Goal: Task Accomplishment & Management: Complete application form

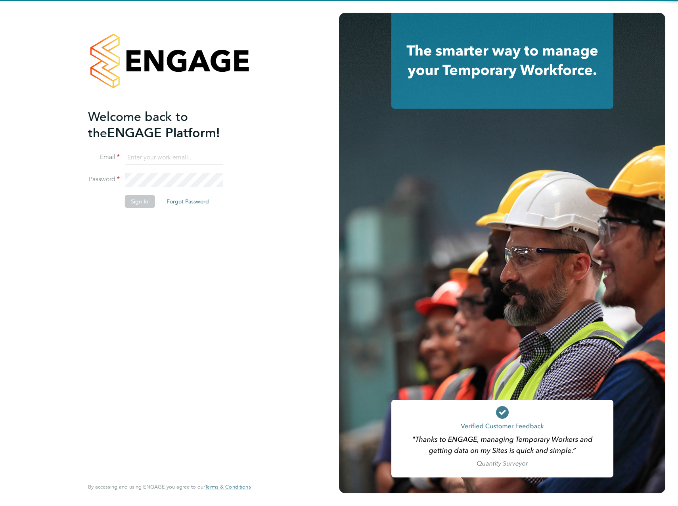
click at [148, 155] on input at bounding box center [173, 158] width 98 height 14
type input "joshua.watts@vistry.co.uk"
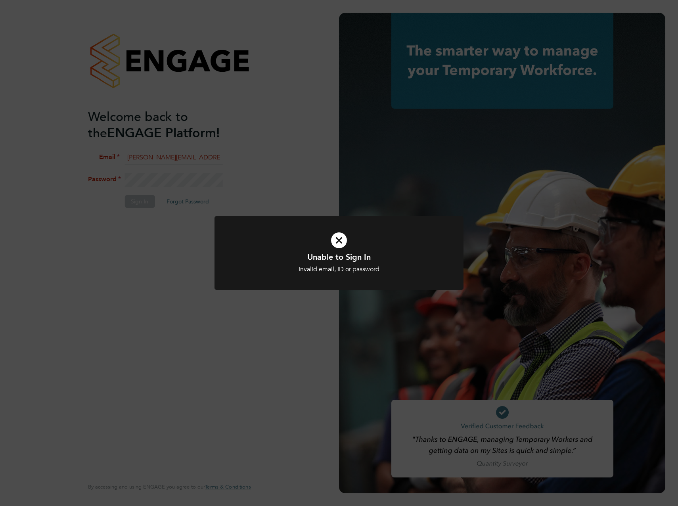
click at [157, 178] on div "Unable to Sign In Invalid email, ID or password Cancel Okay" at bounding box center [339, 253] width 678 height 506
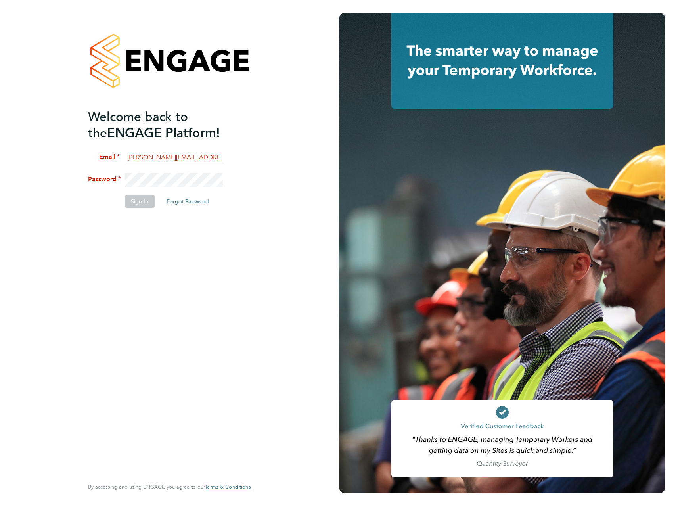
click at [157, 178] on div "Welcome back to the ENGAGE Platform! Email joshua.watts@vistry.co.uk Password S…" at bounding box center [169, 253] width 339 height 506
drag, startPoint x: 149, startPoint y: 160, endPoint x: 91, endPoint y: 174, distance: 59.3
click at [91, 174] on li "Password" at bounding box center [165, 184] width 155 height 22
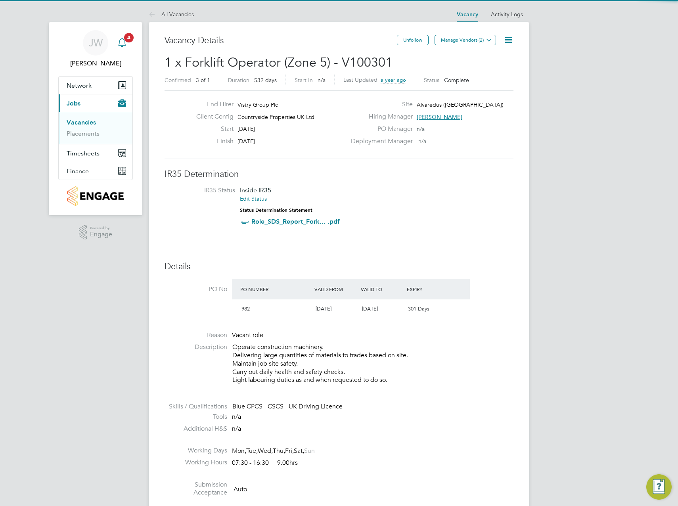
click at [126, 50] on div "Main navigation" at bounding box center [122, 43] width 16 height 16
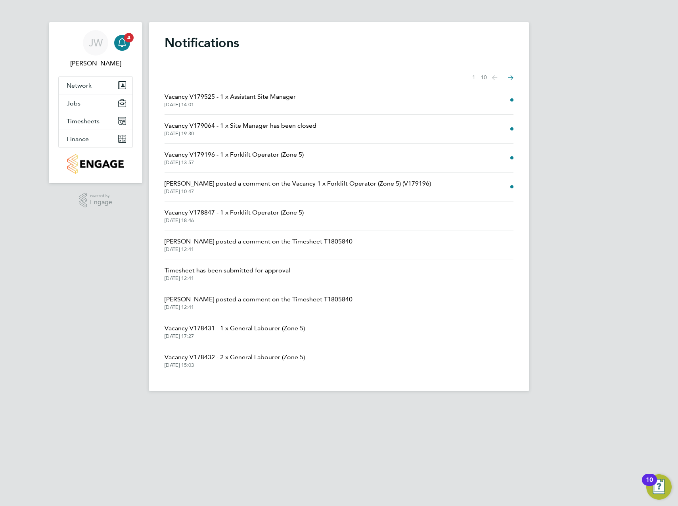
drag, startPoint x: 367, startPoint y: 96, endPoint x: 400, endPoint y: 103, distance: 33.7
click at [367, 96] on li "Vacancy V179525 - 1 x Assistant Site Manager [DATE] 14:01" at bounding box center [338, 100] width 349 height 29
click at [276, 103] on span "[DATE] 14:01" at bounding box center [229, 104] width 131 height 6
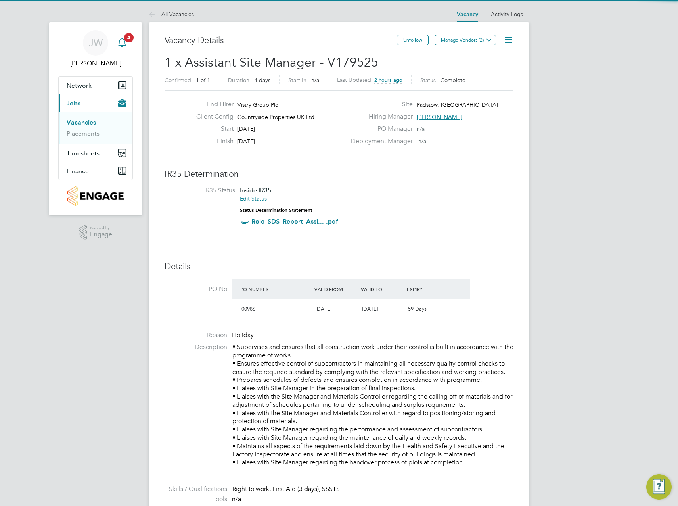
scroll to position [23, 55]
click at [130, 38] on span "4" at bounding box center [129, 38] width 10 height 10
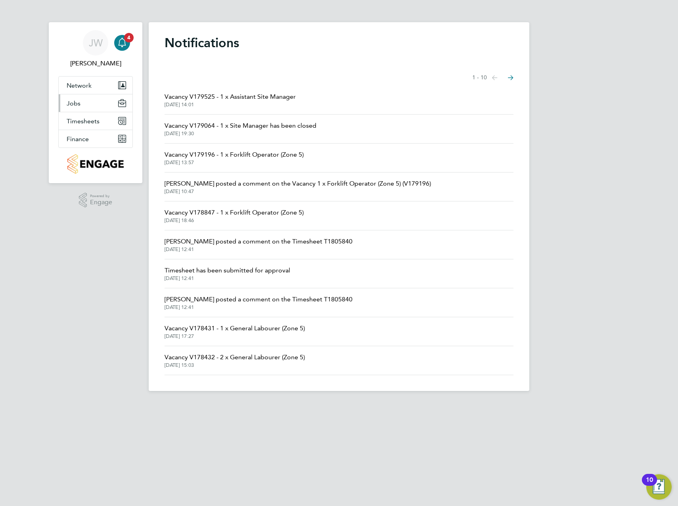
click at [78, 104] on span "Jobs" at bounding box center [74, 103] width 14 height 8
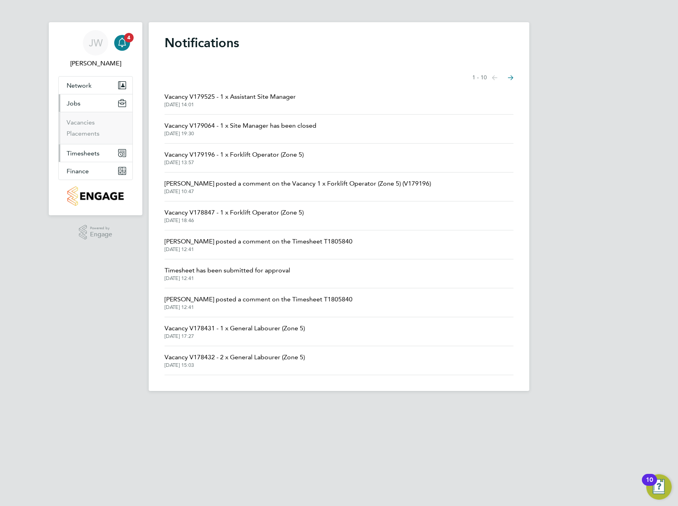
click at [88, 153] on span "Timesheets" at bounding box center [83, 153] width 33 height 8
click at [86, 176] on button "Finance" at bounding box center [96, 170] width 74 height 17
click at [82, 125] on button "Timesheets" at bounding box center [96, 120] width 74 height 17
click at [81, 103] on button "Jobs" at bounding box center [96, 102] width 74 height 17
click at [90, 124] on link "Vacancies" at bounding box center [81, 122] width 28 height 8
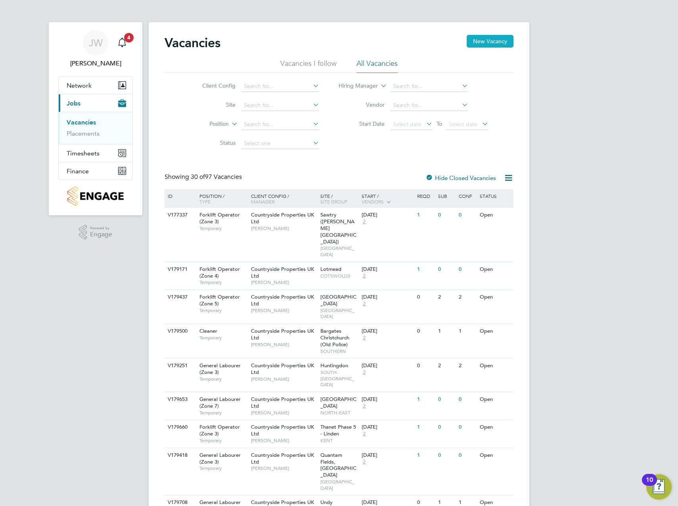
click at [485, 39] on button "New Vacancy" at bounding box center [489, 41] width 47 height 13
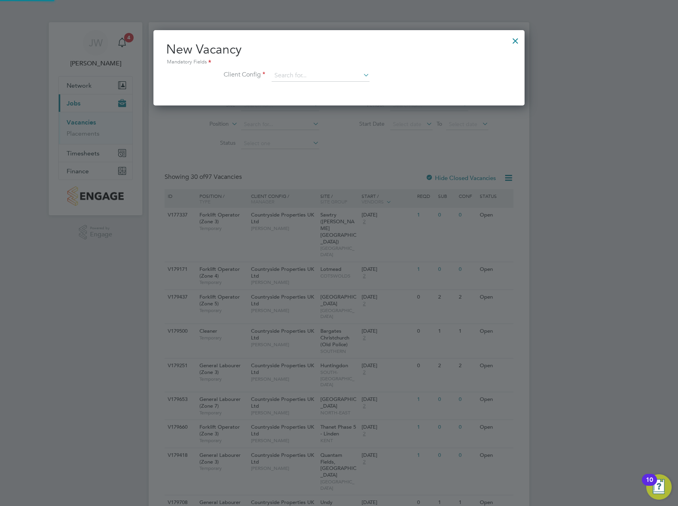
scroll to position [75, 371]
click at [312, 77] on input at bounding box center [320, 76] width 98 height 12
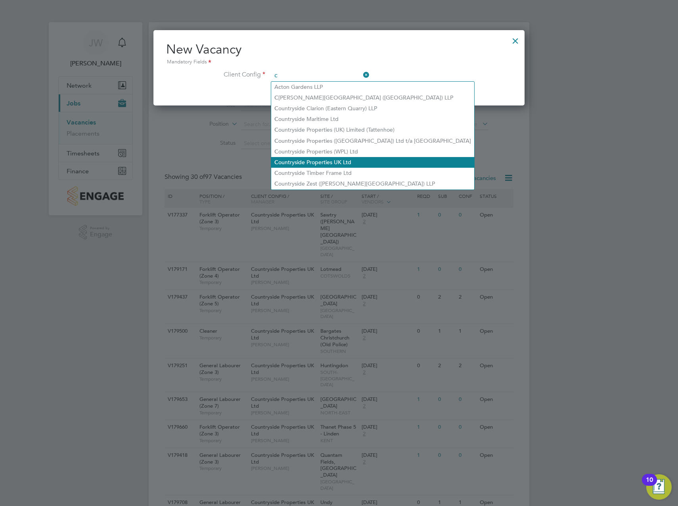
click at [332, 159] on li "C ountryside Properties UK Ltd" at bounding box center [372, 162] width 203 height 11
type input "Countryside Properties UK Ltd"
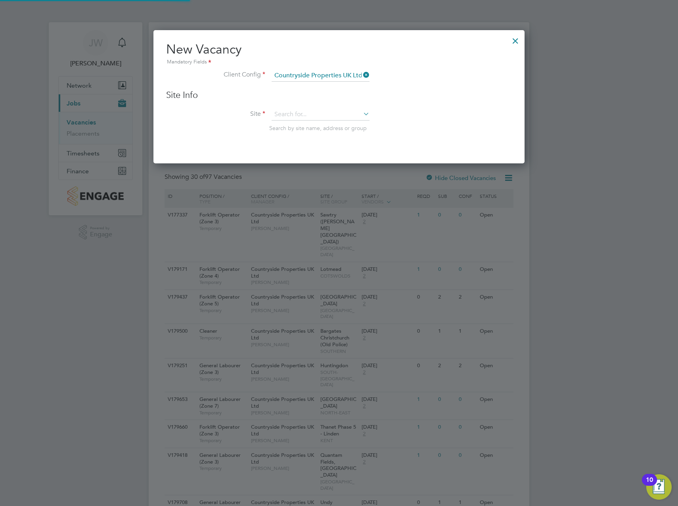
scroll to position [134, 371]
click at [296, 116] on input at bounding box center [320, 115] width 98 height 12
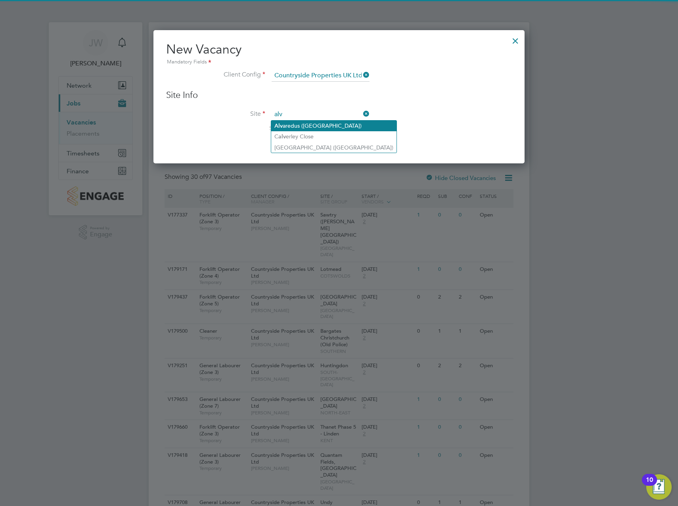
click at [299, 125] on li "Alv aredus (Fairham)" at bounding box center [333, 125] width 125 height 11
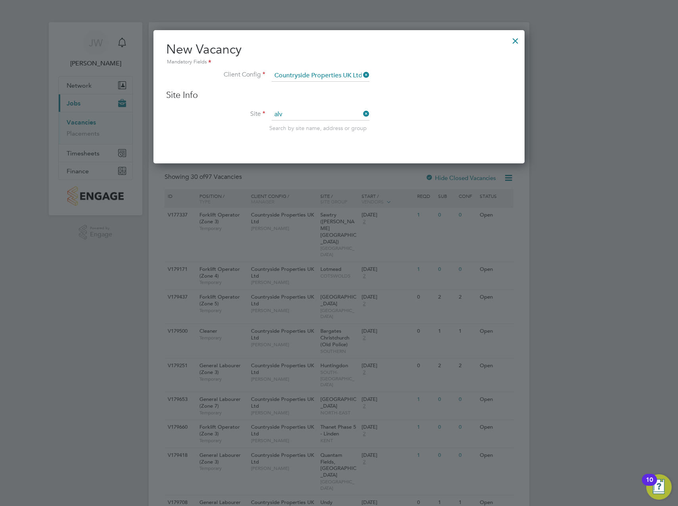
type input "Alvaredus ([GEOGRAPHIC_DATA])"
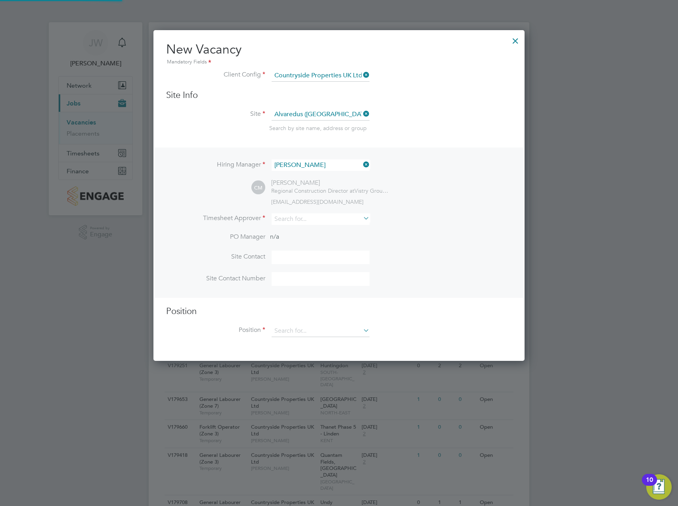
scroll to position [331, 371]
click at [299, 220] on input at bounding box center [320, 218] width 98 height 11
click at [298, 229] on li "Calu m Madden" at bounding box center [320, 230] width 99 height 11
type input "[PERSON_NAME]"
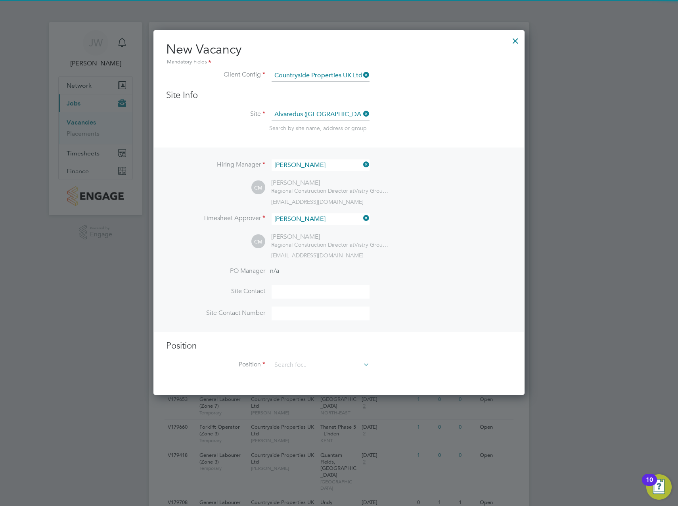
scroll to position [366, 371]
click at [227, 252] on div "Hiring Manager [PERSON_NAME] [PERSON_NAME] Regional Construction Director at Vi…" at bounding box center [338, 239] width 369 height 184
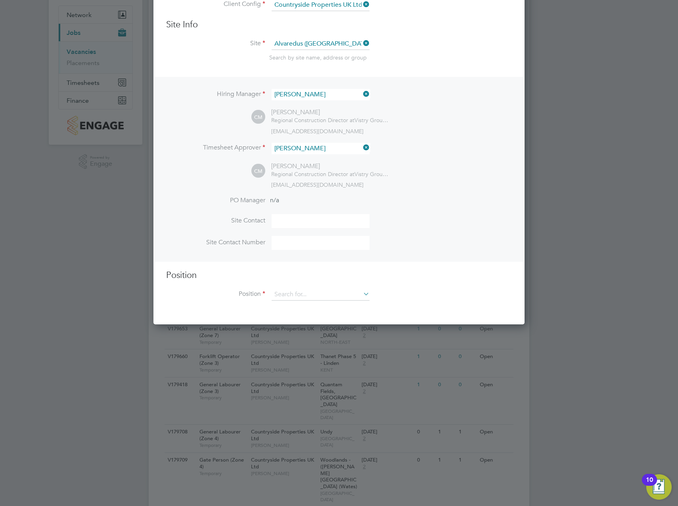
scroll to position [0, 0]
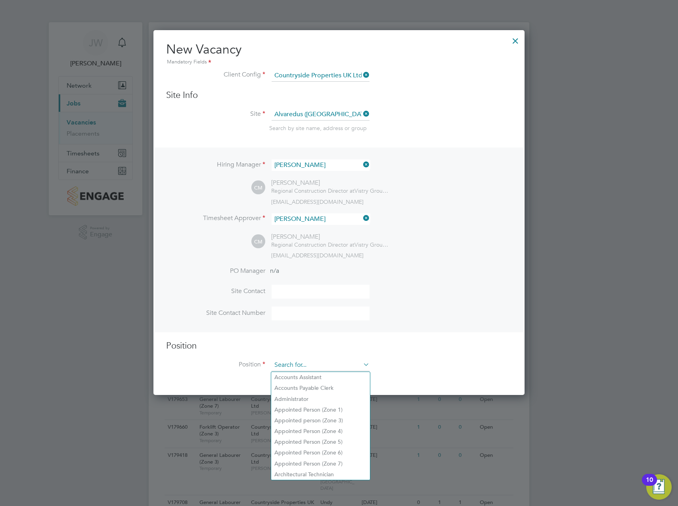
click at [304, 369] on input at bounding box center [320, 365] width 98 height 12
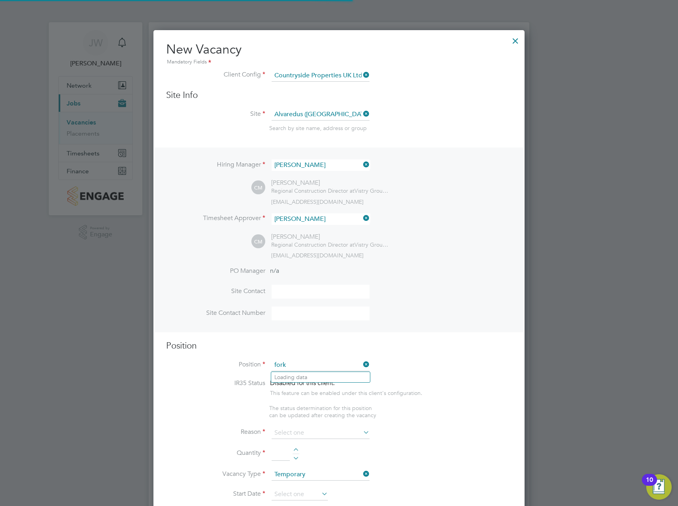
scroll to position [1143, 371]
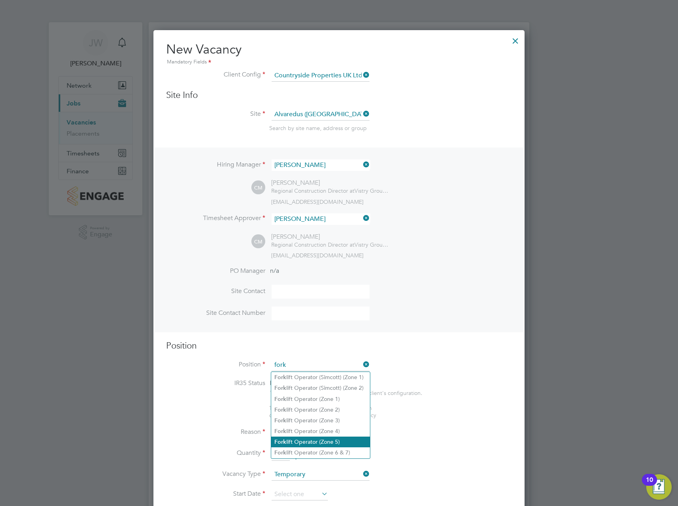
click at [336, 436] on li "Fork lift Operator (Zone 5)" at bounding box center [320, 441] width 99 height 11
type input "Forklift Operator (Zone 5)"
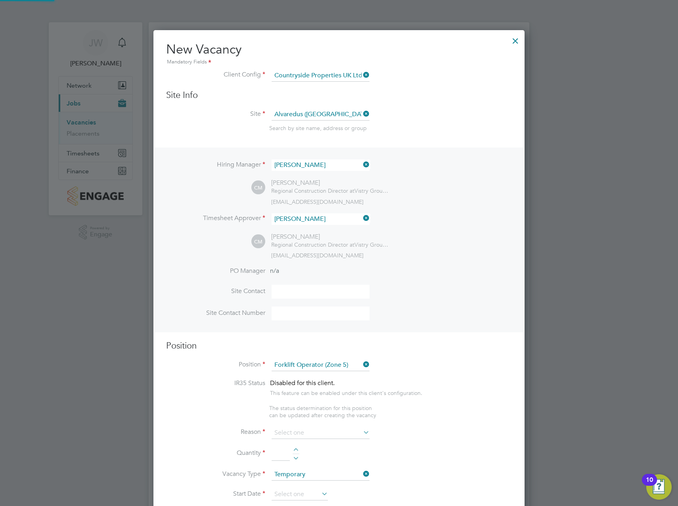
type textarea "Operate construction plant. Telehandlers / Rough Terrain Trucks. Delivering lar…"
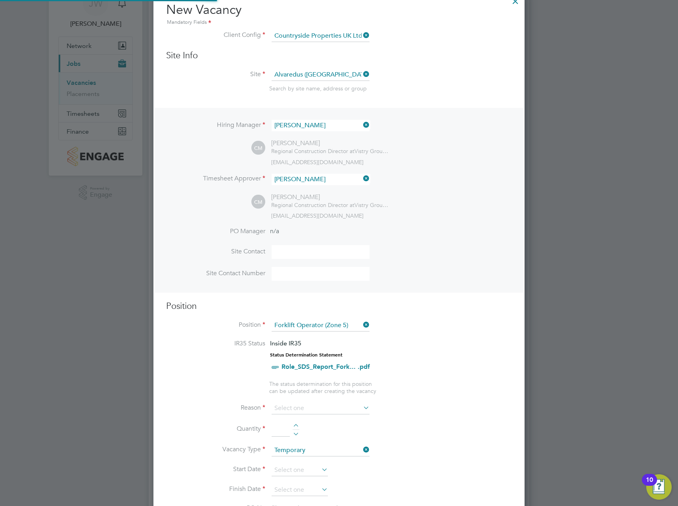
scroll to position [4, 4]
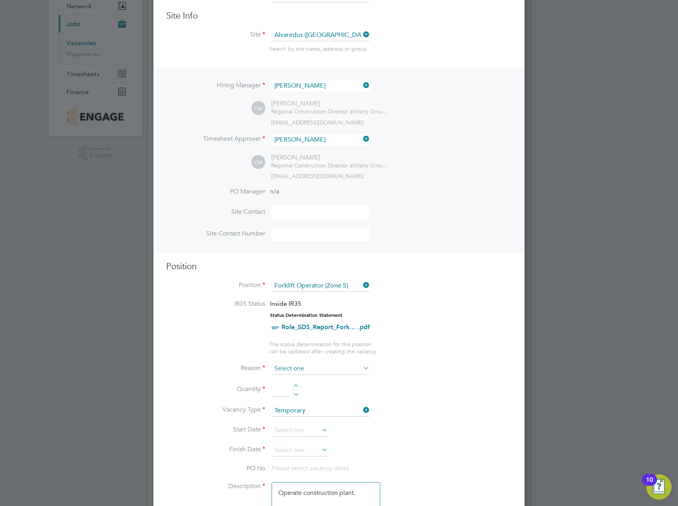
click at [291, 364] on input at bounding box center [320, 369] width 98 height 12
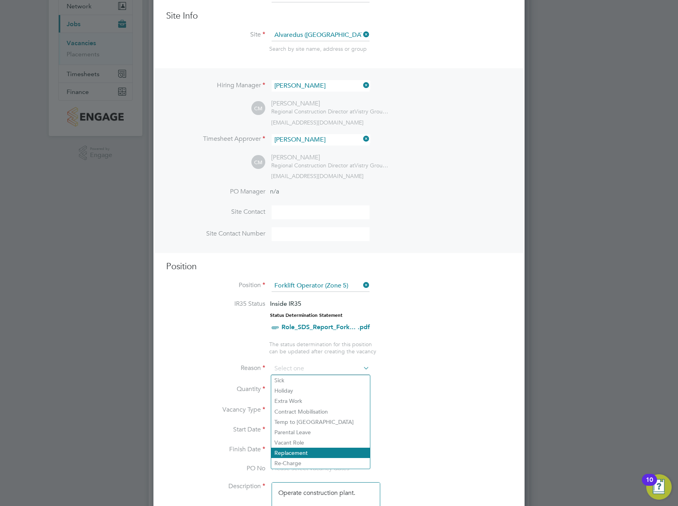
click at [298, 453] on li "Replacement" at bounding box center [320, 452] width 99 height 10
type input "Replacement"
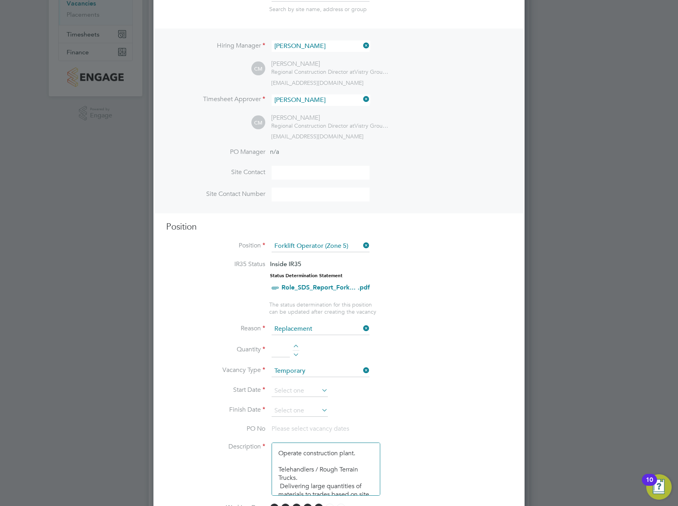
click at [294, 346] on div at bounding box center [295, 347] width 7 height 6
type input "1"
click at [294, 394] on input at bounding box center [299, 391] width 56 height 12
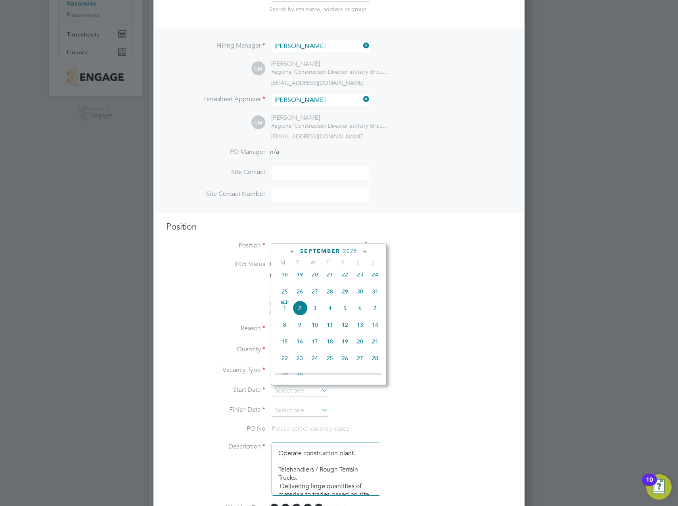
click at [300, 312] on span "2" at bounding box center [299, 307] width 15 height 15
type input "[DATE]"
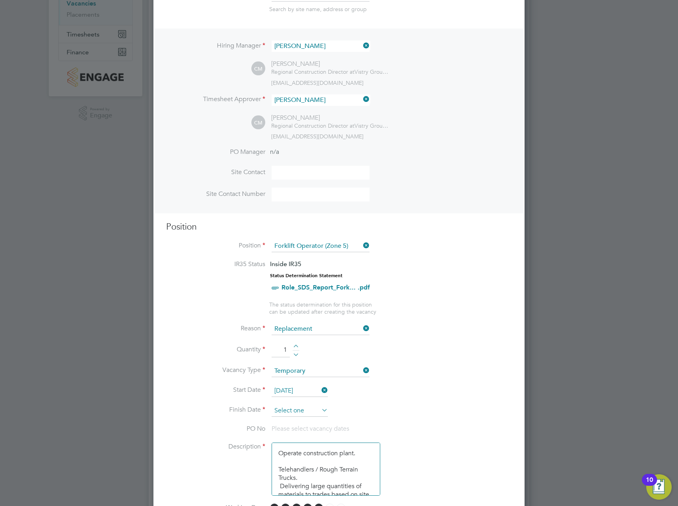
click at [294, 410] on input at bounding box center [299, 411] width 56 height 12
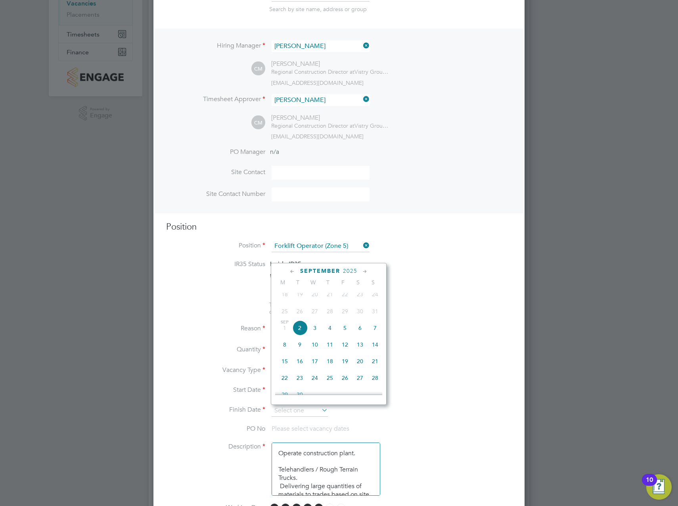
click at [364, 273] on icon at bounding box center [365, 271] width 8 height 9
click at [290, 272] on icon at bounding box center [293, 271] width 8 height 9
click at [296, 366] on span "30" at bounding box center [299, 360] width 15 height 15
type input "[DATE]"
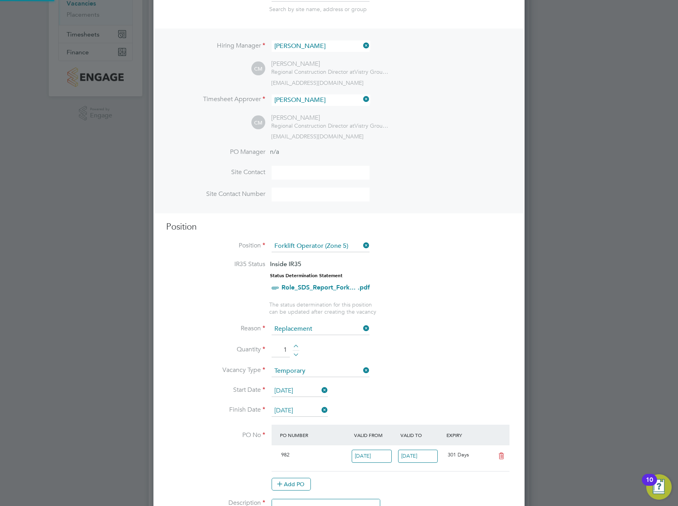
click at [220, 352] on label "Quantity" at bounding box center [215, 349] width 99 height 8
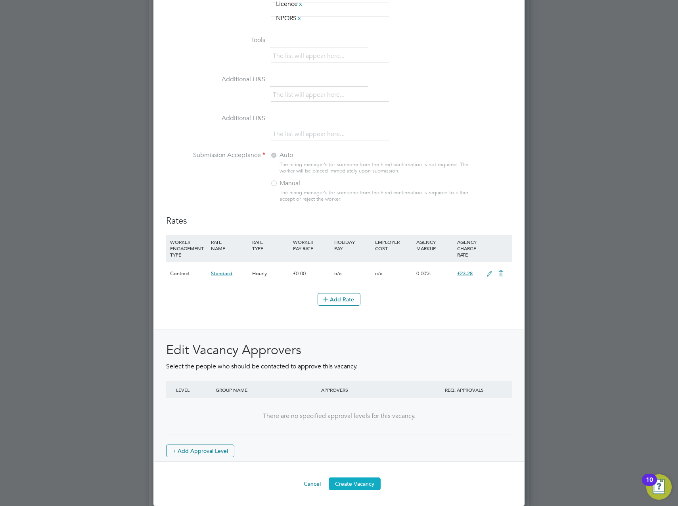
click at [361, 483] on button "Create Vacancy" at bounding box center [355, 483] width 52 height 13
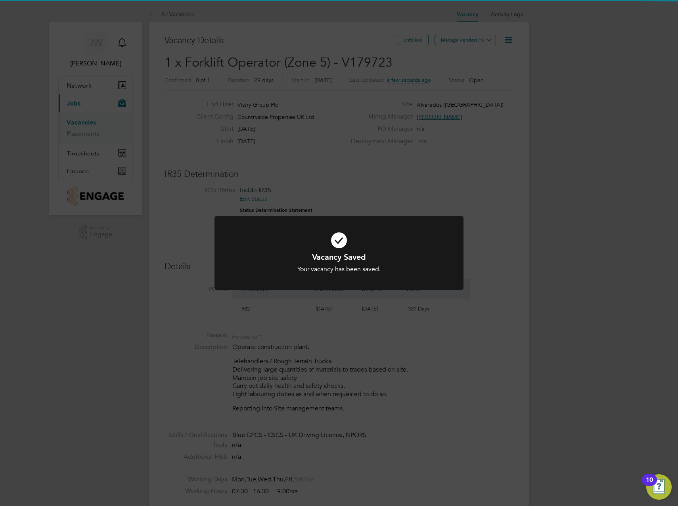
click at [475, 42] on div "Vacancy Saved Your vacancy has been saved. Cancel Okay" at bounding box center [339, 253] width 678 height 506
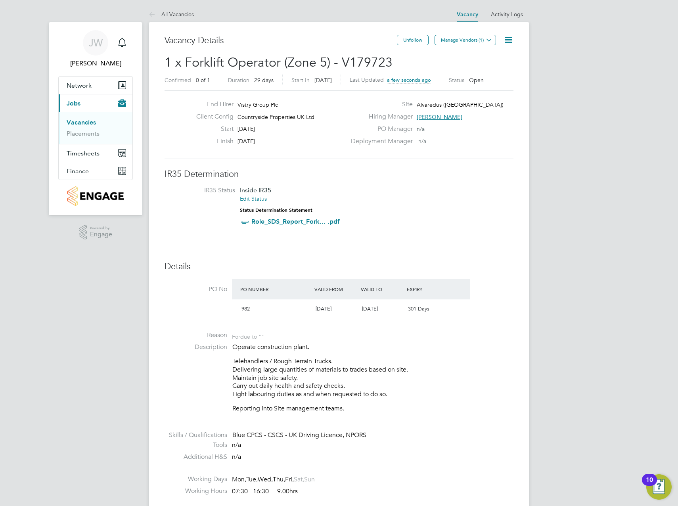
click at [474, 40] on button "Manage Vendors (1)" at bounding box center [464, 40] width 61 height 10
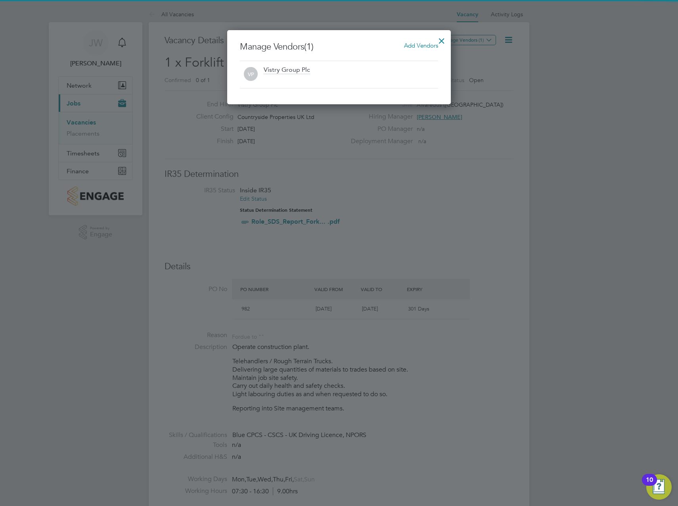
click at [418, 45] on span "Add Vendors" at bounding box center [421, 46] width 34 height 8
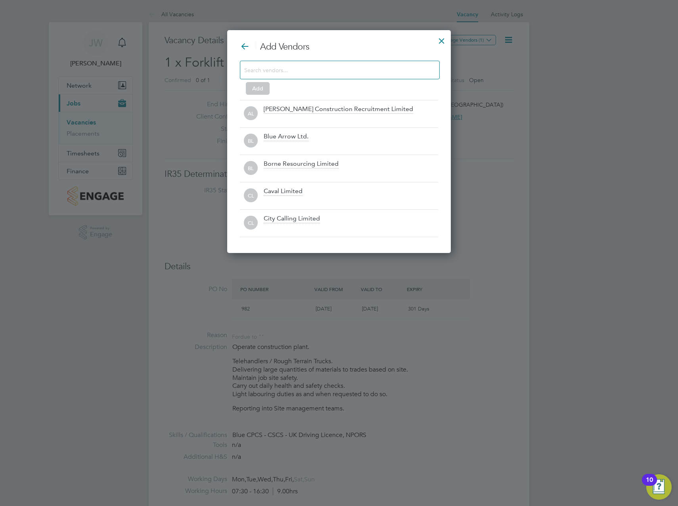
click at [355, 73] on input at bounding box center [333, 70] width 178 height 10
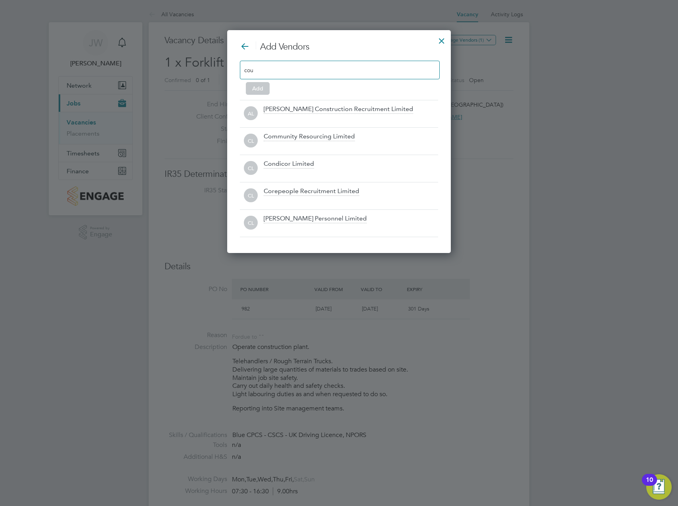
type input "coun"
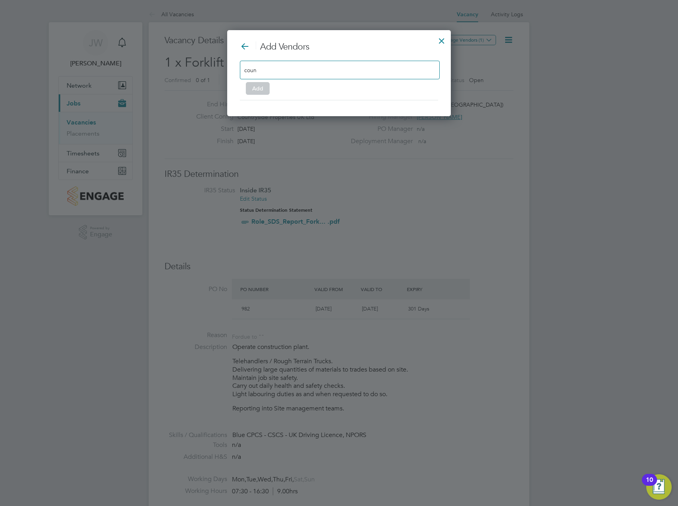
drag, startPoint x: 268, startPoint y: 67, endPoint x: 222, endPoint y: 70, distance: 45.7
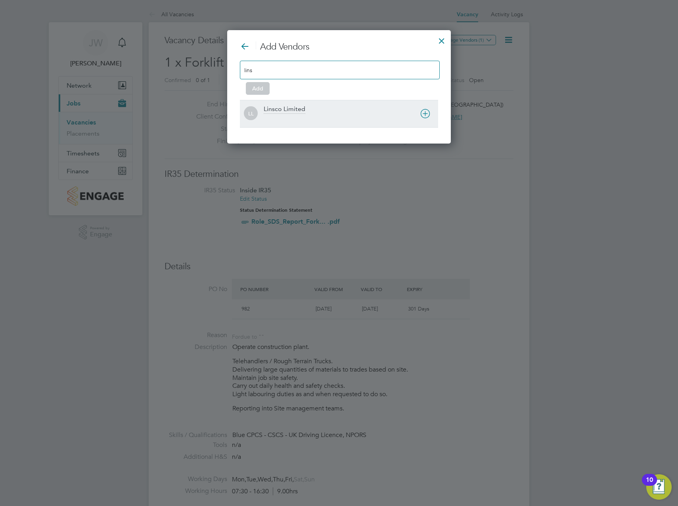
type input "lins"
click at [427, 110] on icon at bounding box center [425, 114] width 10 height 10
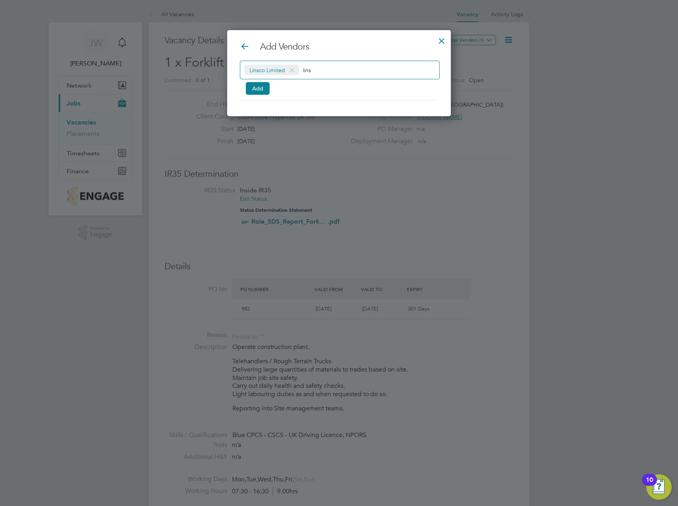
click at [361, 65] on div "Linsco Limited lins" at bounding box center [340, 70] width 200 height 19
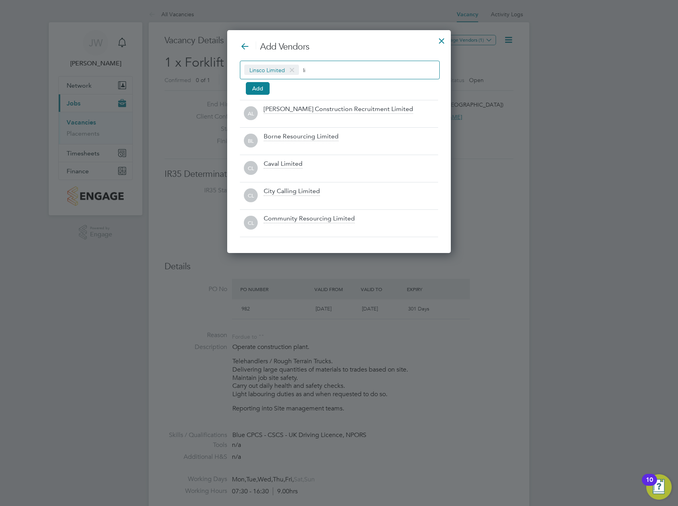
type input "l"
click at [251, 92] on button "Add" at bounding box center [258, 88] width 24 height 13
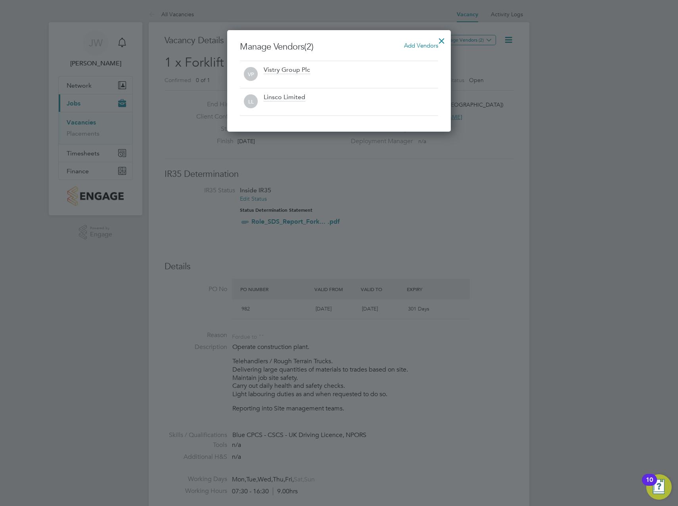
click at [441, 40] on div at bounding box center [441, 39] width 14 height 14
